Goal: Task Accomplishment & Management: Manage account settings

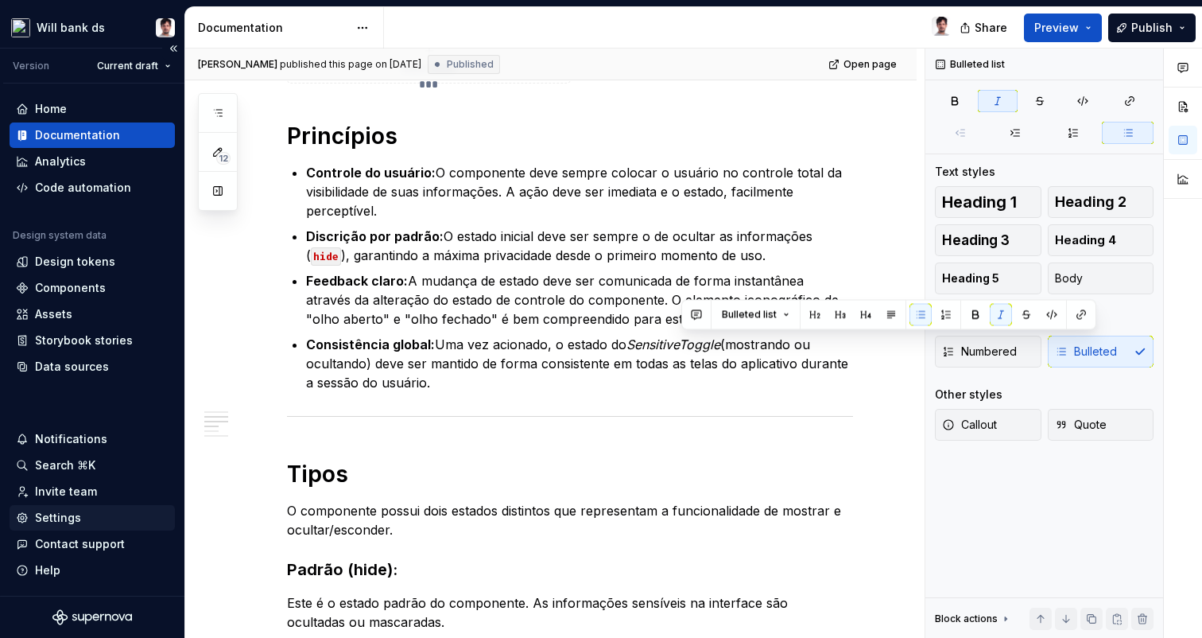
type textarea "*"
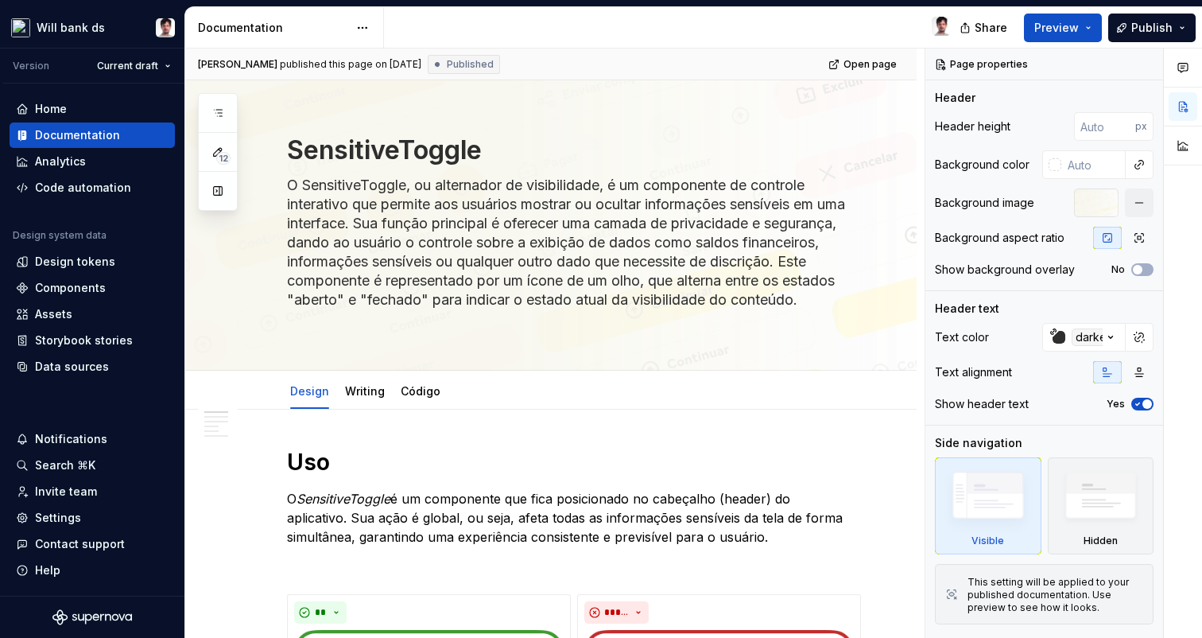
type textarea "*"
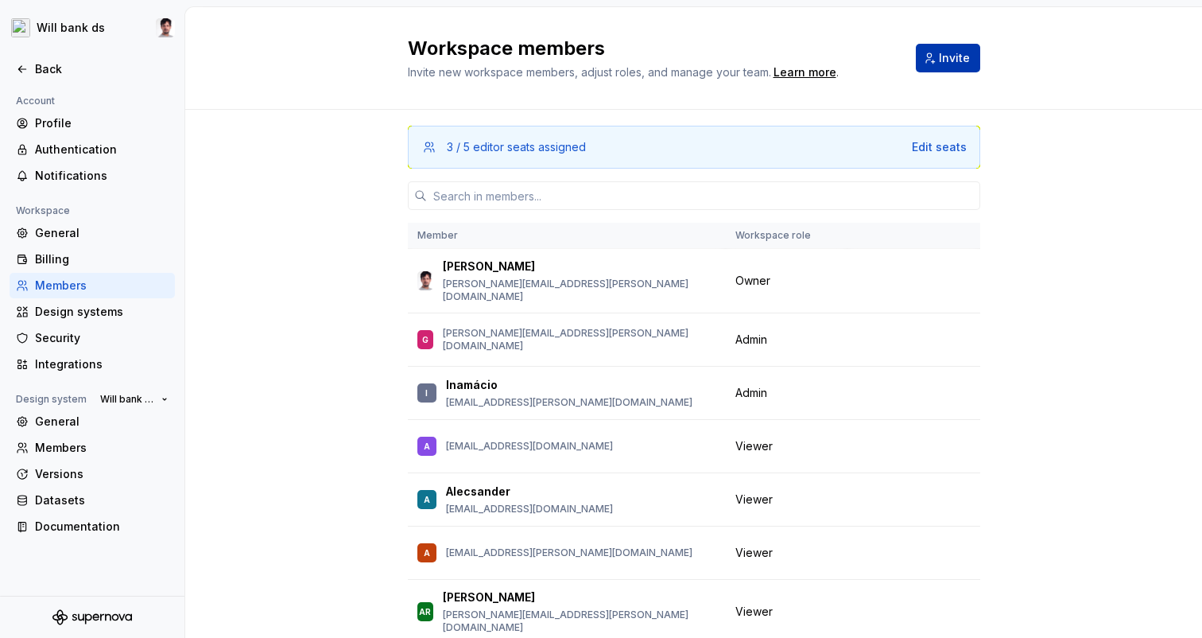
click at [948, 62] on span "Invite" at bounding box center [954, 58] width 31 height 16
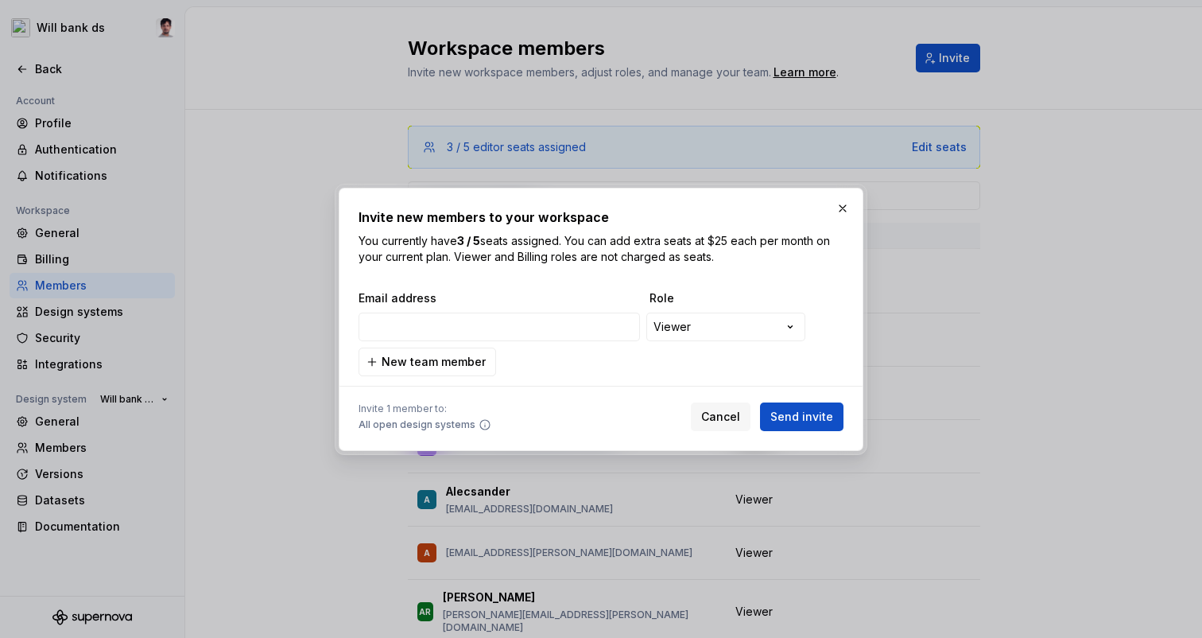
type input "ana.amaral@willbank.com.br"
click at [808, 411] on span "Send invite" at bounding box center [801, 417] width 63 height 16
